Goal: Answer question/provide support

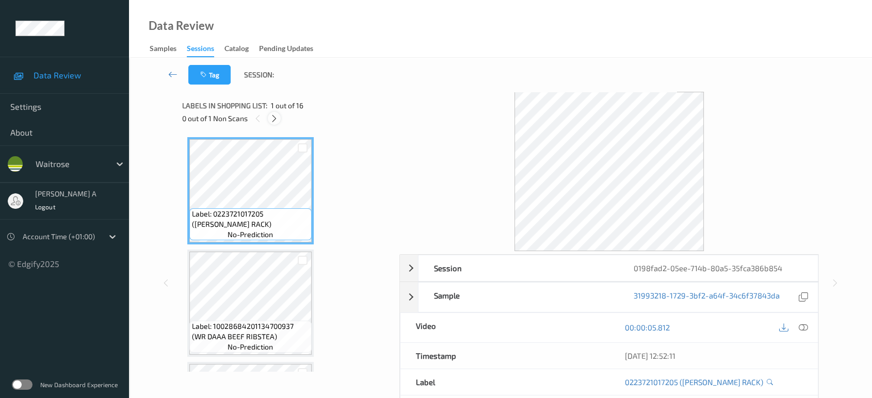
click at [277, 116] on icon at bounding box center [274, 118] width 9 height 9
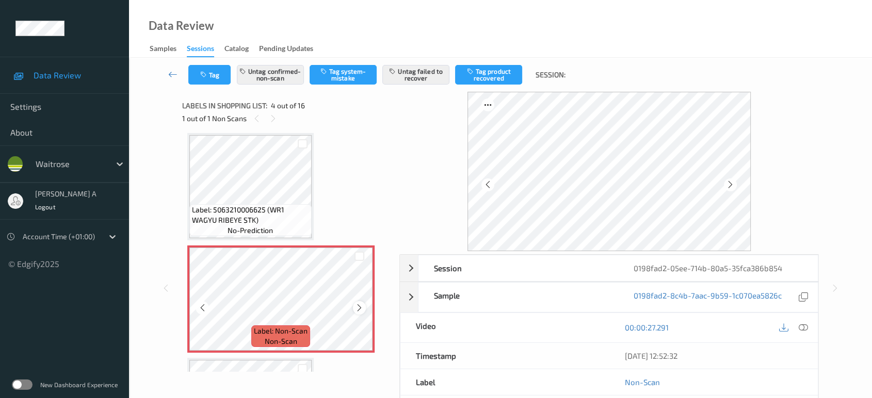
click at [358, 309] on icon at bounding box center [359, 307] width 9 height 9
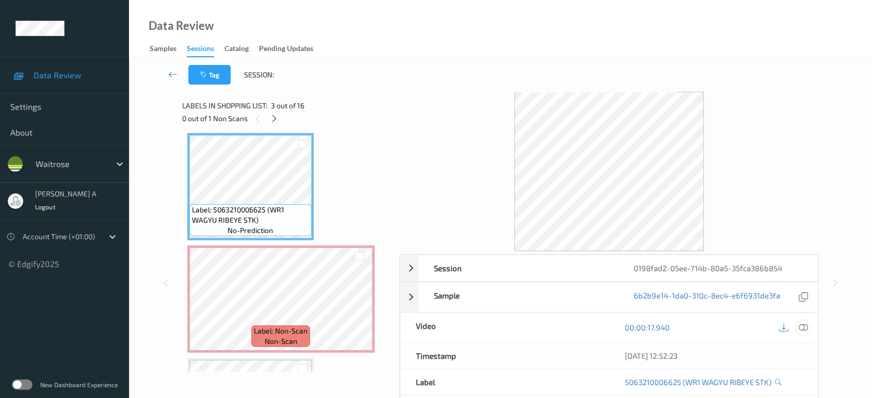
click at [803, 327] on icon at bounding box center [803, 327] width 9 height 9
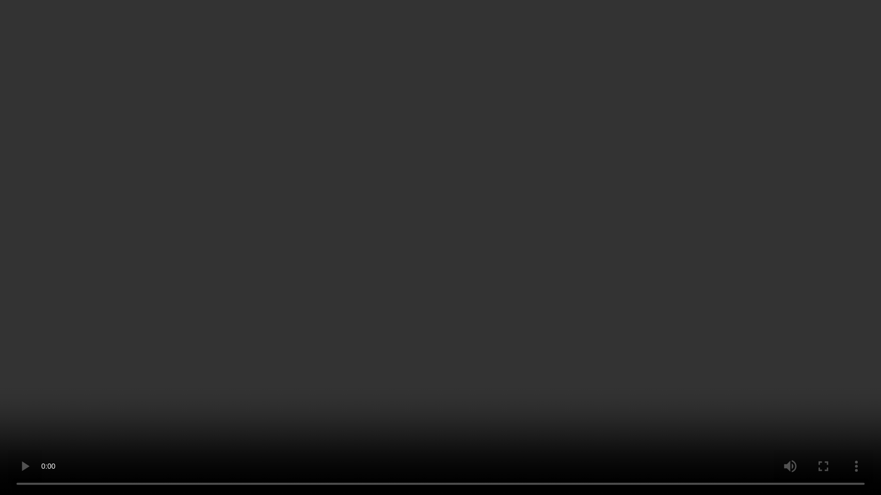
click at [401, 226] on video at bounding box center [440, 247] width 881 height 495
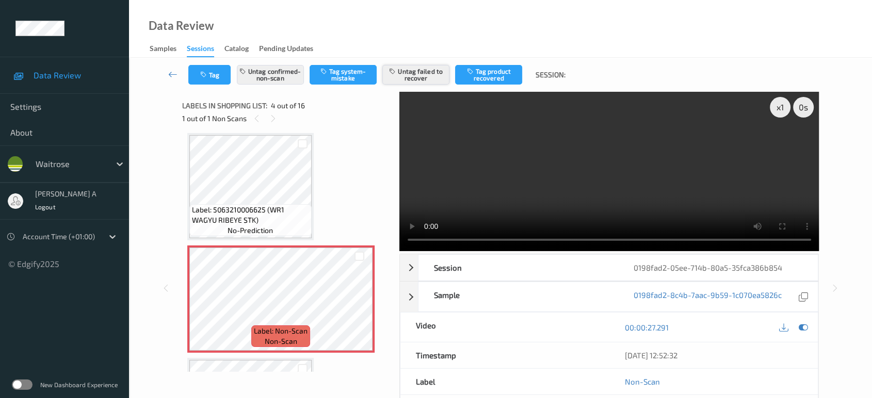
click at [433, 73] on button "Untag failed to recover" at bounding box center [415, 75] width 67 height 20
click at [263, 69] on button "Untag confirmed-non-scan" at bounding box center [270, 75] width 67 height 20
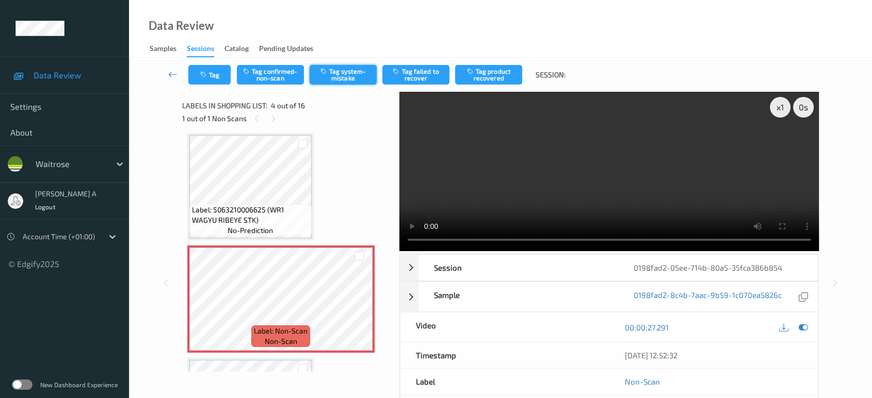
click at [351, 82] on button "Tag system-mistake" at bounding box center [343, 75] width 67 height 20
click at [218, 77] on button "Tag" at bounding box center [209, 75] width 42 height 20
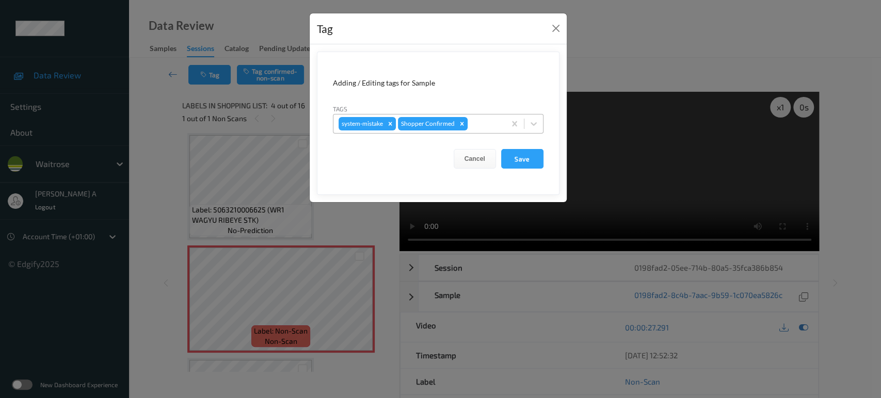
click at [496, 123] on div at bounding box center [485, 124] width 30 height 12
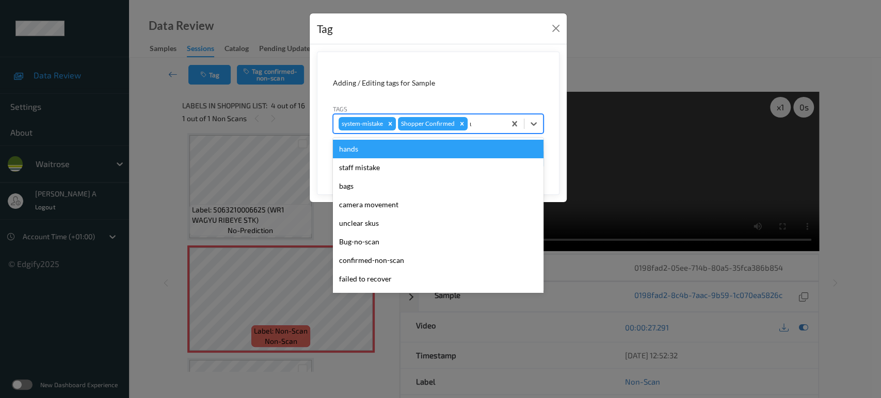
type input "un"
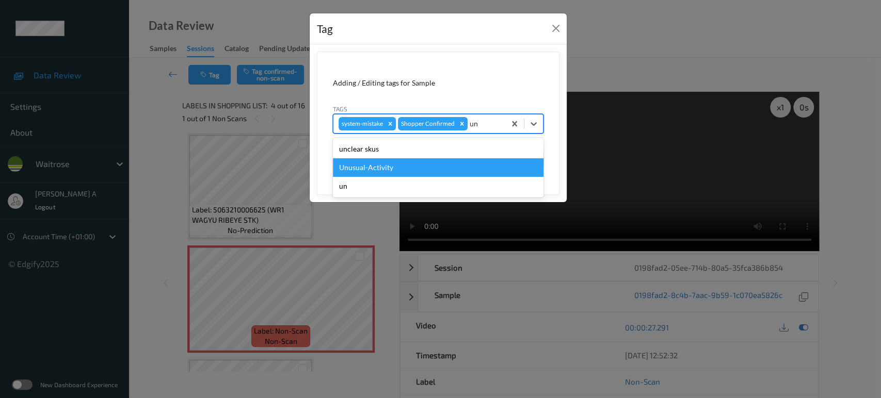
click at [443, 165] on div "Unusual-Activity" at bounding box center [438, 167] width 211 height 19
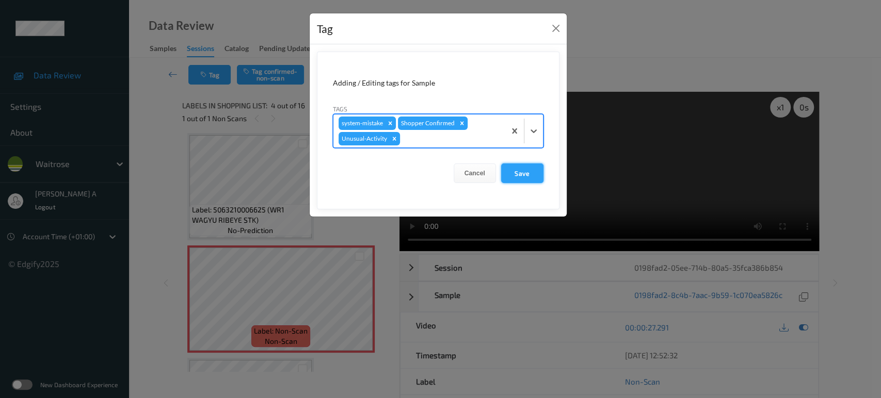
click at [516, 168] on button "Save" at bounding box center [522, 174] width 42 height 20
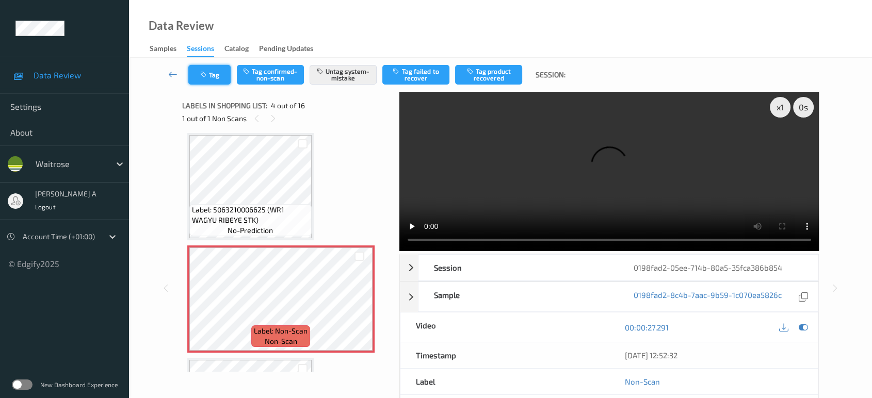
click at [223, 75] on button "Tag" at bounding box center [209, 75] width 42 height 20
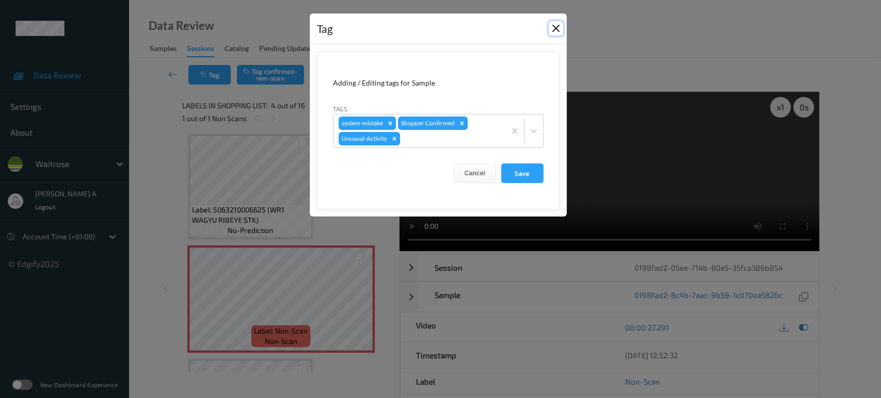
click at [553, 33] on button "Close" at bounding box center [555, 28] width 14 height 14
